Goal: Answer question/provide support

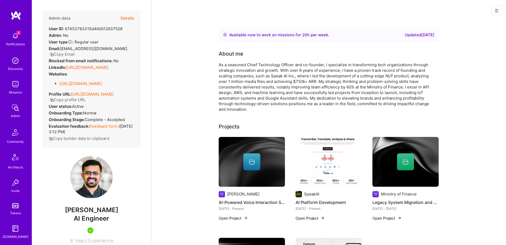
click at [131, 17] on button "Details" at bounding box center [128, 18] width 14 height 15
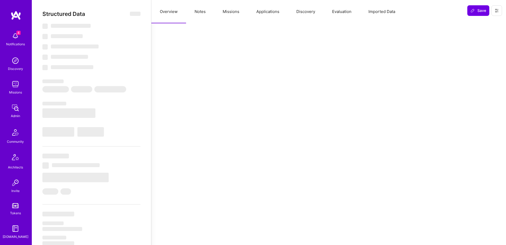
click at [347, 15] on button "Evaluation" at bounding box center [342, 11] width 36 height 23
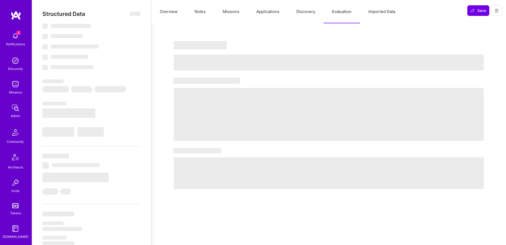
select select "Right Now"
select select "5"
select select "7"
select select "6"
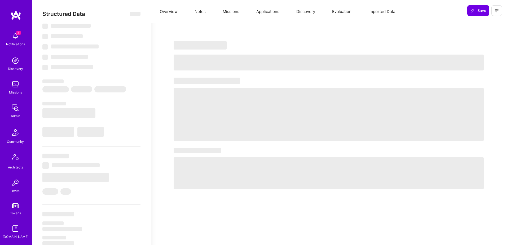
select select "CA"
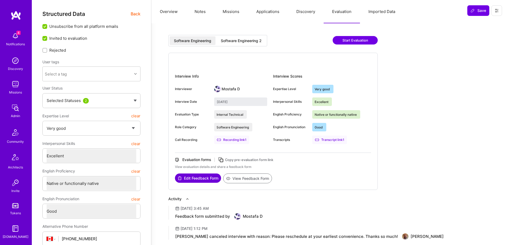
click at [233, 43] on div "Software Engineering 2" at bounding box center [241, 40] width 49 height 9
type input "September 23, 2025"
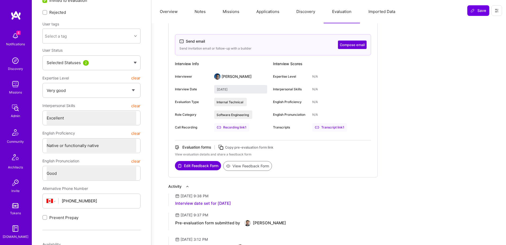
scroll to position [39, 0]
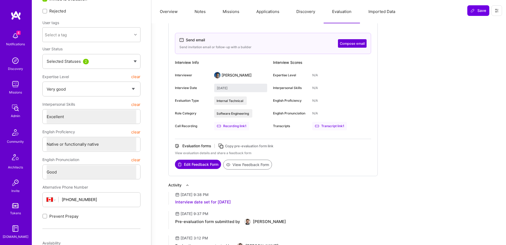
drag, startPoint x: 260, startPoint y: 202, endPoint x: 173, endPoint y: 203, distance: 87.0
click at [173, 203] on div "September 18, 2025 at 9:38 PM Interview date set for September 23, 2025" at bounding box center [328, 198] width 321 height 13
copy div "Interview date set for September 23, 2025"
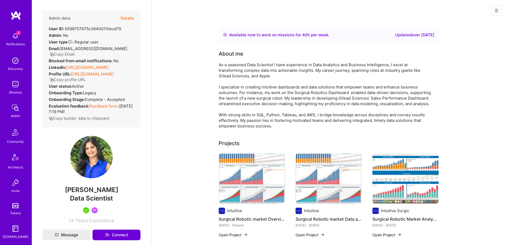
click at [131, 18] on button "Details" at bounding box center [128, 18] width 14 height 15
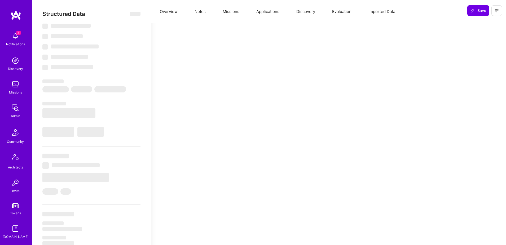
click at [231, 14] on button "Missions" at bounding box center [231, 11] width 34 height 23
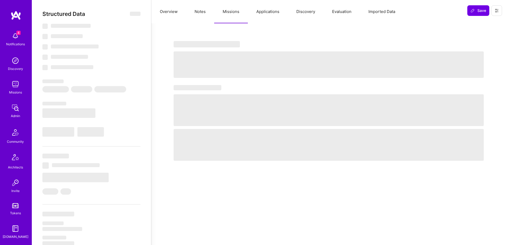
select select "Right Now"
select select "5"
select select "4"
select select "7"
select select "6"
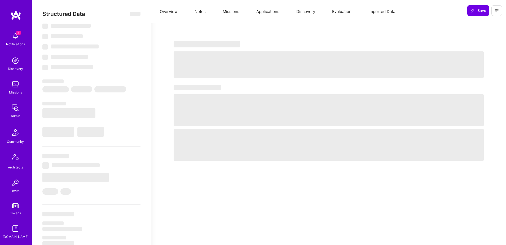
select select "US"
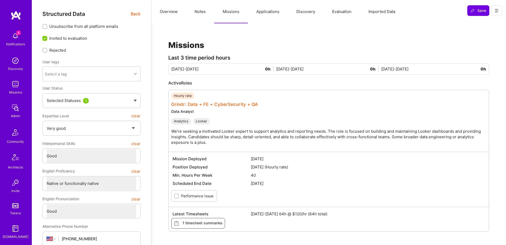
click at [232, 102] on link "Grindr: Data + FE + CyberSecurity + QA" at bounding box center [214, 104] width 87 height 5
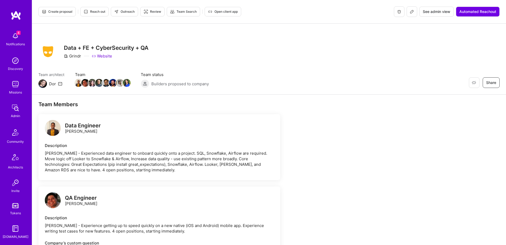
click at [412, 12] on icon at bounding box center [412, 12] width 4 height 4
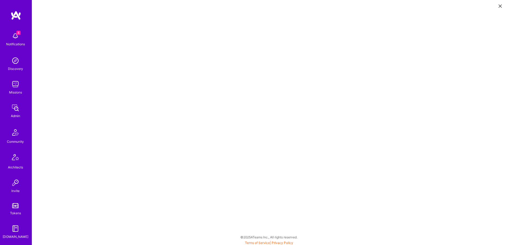
click at [500, 7] on icon at bounding box center [500, 6] width 3 height 3
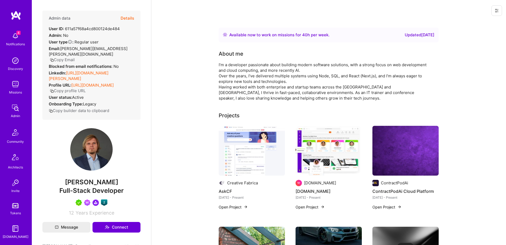
scroll to position [10, 0]
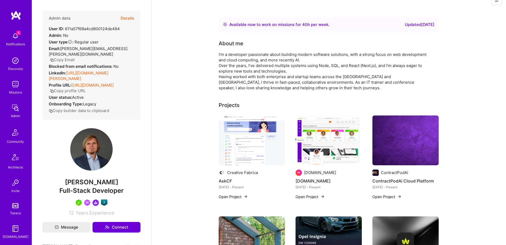
click at [128, 19] on button "Details" at bounding box center [128, 18] width 14 height 15
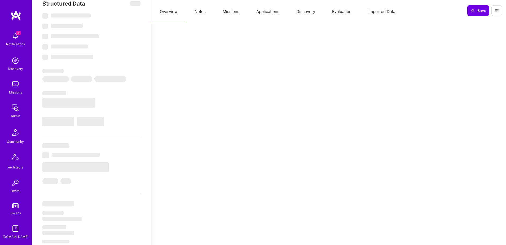
click at [237, 13] on button "Missions" at bounding box center [231, 11] width 34 height 23
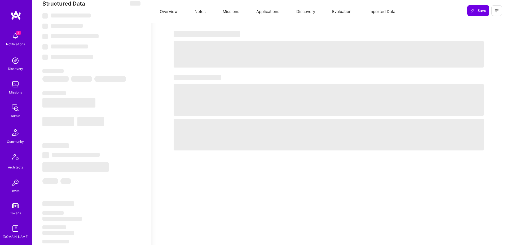
select select "Right Now"
select select "5"
select select "7"
select select "6"
select select "7"
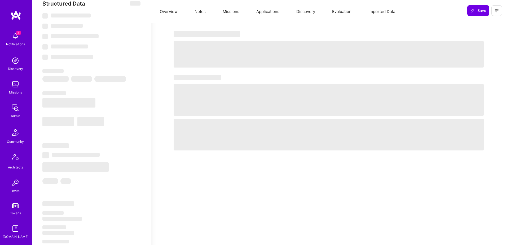
select select "PL"
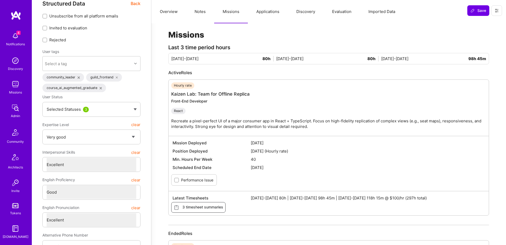
click at [267, 12] on button "Applications" at bounding box center [268, 11] width 40 height 23
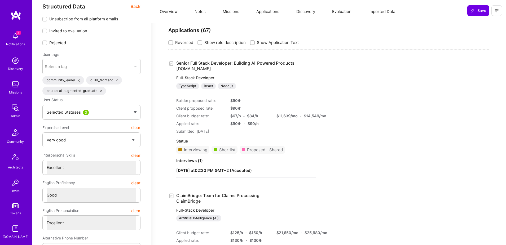
scroll to position [0, 0]
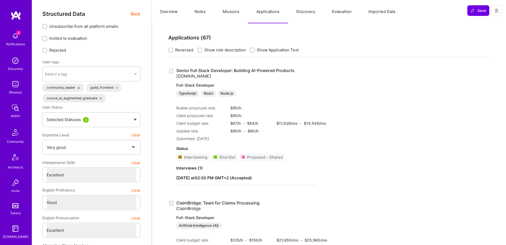
type textarea "x"
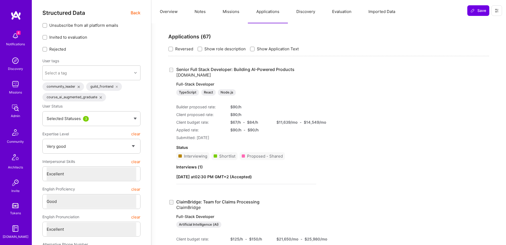
click at [502, 11] on button at bounding box center [497, 10] width 11 height 11
click at [464, 22] on button "Login as Piotr" at bounding box center [474, 23] width 56 height 14
